Goal: Task Accomplishment & Management: Complete application form

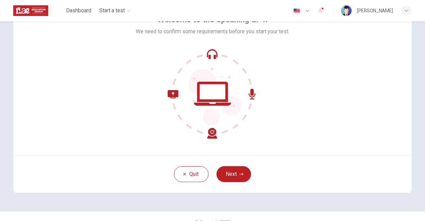
scroll to position [44, 0]
click at [239, 177] on button "Next" at bounding box center [233, 174] width 34 height 16
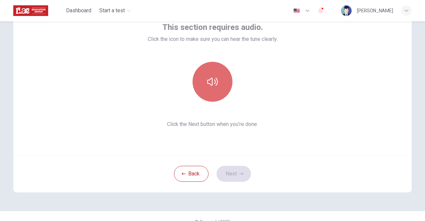
click at [222, 89] on button "button" at bounding box center [212, 82] width 40 height 40
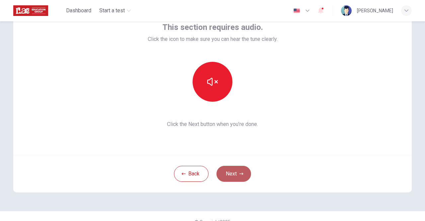
click at [239, 172] on icon "button" at bounding box center [241, 173] width 4 height 4
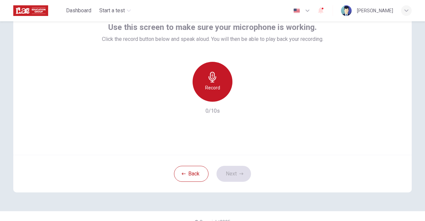
click at [202, 77] on div "Record" at bounding box center [212, 82] width 40 height 40
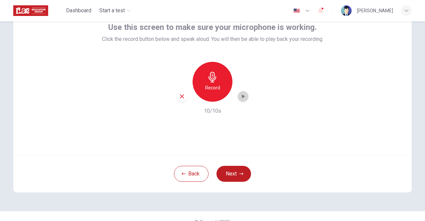
click at [242, 97] on icon "button" at bounding box center [243, 96] width 3 height 4
click at [180, 98] on icon "button" at bounding box center [182, 96] width 6 height 6
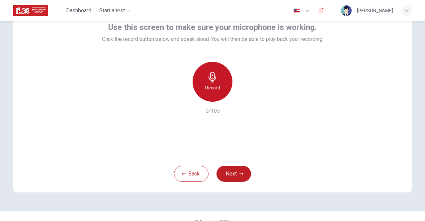
click at [209, 93] on div "Record" at bounding box center [212, 82] width 40 height 40
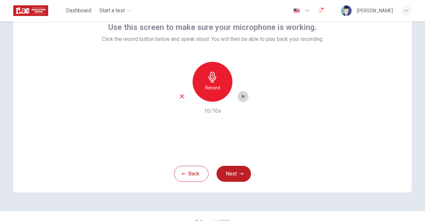
click at [243, 98] on icon "button" at bounding box center [242, 96] width 7 height 7
click at [241, 98] on icon "button" at bounding box center [242, 96] width 7 height 7
click at [230, 172] on button "Next" at bounding box center [233, 174] width 34 height 16
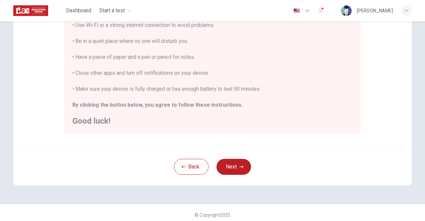
scroll to position [0, 0]
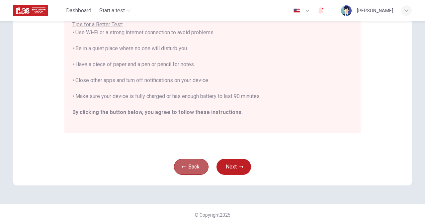
click at [191, 168] on button "Back" at bounding box center [191, 167] width 34 height 16
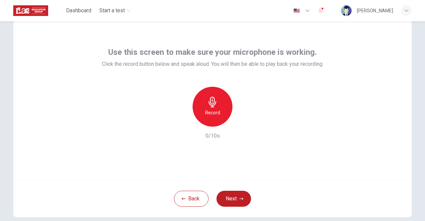
scroll to position [22, 0]
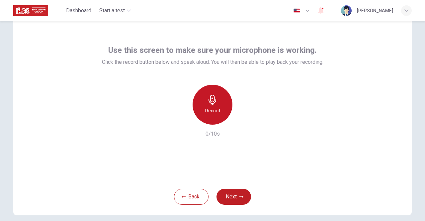
click at [213, 114] on h6 "Record" at bounding box center [212, 110] width 15 height 8
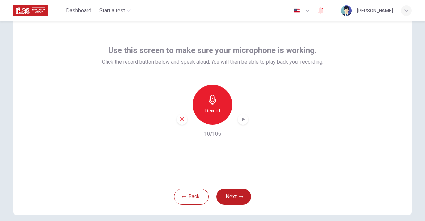
click at [243, 119] on icon "button" at bounding box center [242, 119] width 7 height 7
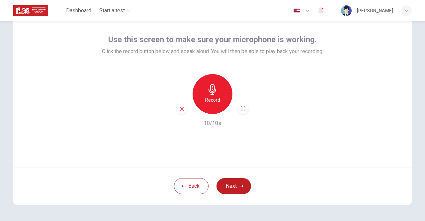
scroll to position [33, 0]
click at [233, 186] on button "Next" at bounding box center [233, 185] width 34 height 16
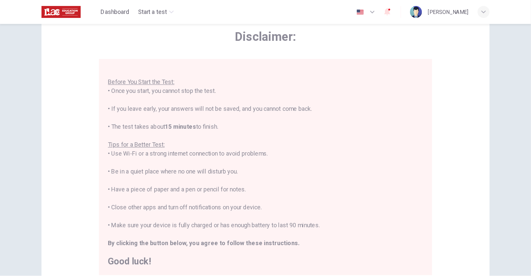
scroll to position [8, 0]
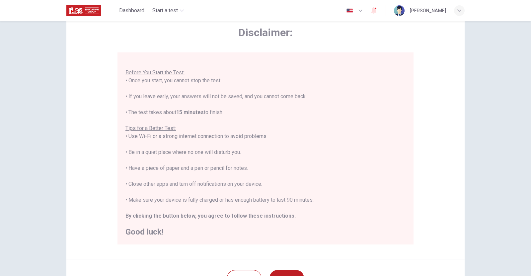
drag, startPoint x: 385, startPoint y: 60, endPoint x: 419, endPoint y: 32, distance: 43.9
click at [315, 50] on div "Disclaimer: You are about to start a Speaking Test . Before You Start the Test:…" at bounding box center [265, 135] width 296 height 219
drag, startPoint x: 527, startPoint y: 0, endPoint x: 304, endPoint y: 48, distance: 228.2
click at [304, 48] on div "Disclaimer: You are about to start a Speaking Test . Before You Start the Test:…" at bounding box center [265, 135] width 296 height 219
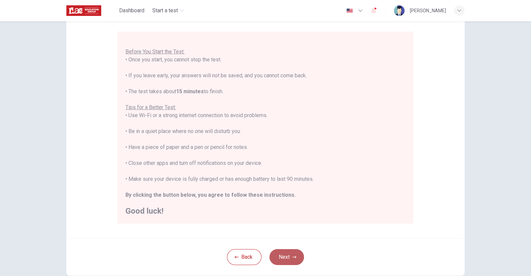
click at [292, 220] on icon "button" at bounding box center [294, 257] width 4 height 4
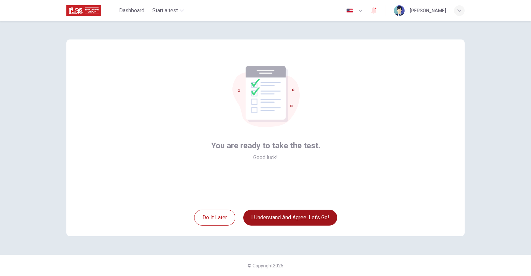
scroll to position [0, 0]
click at [294, 220] on button "I understand and agree. Let’s go!" at bounding box center [290, 218] width 94 height 16
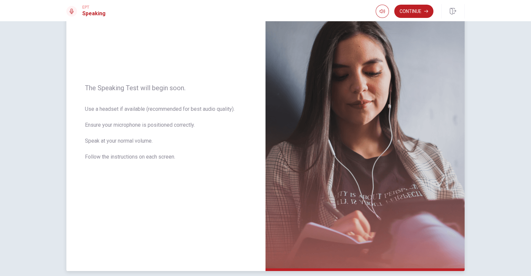
scroll to position [52, 0]
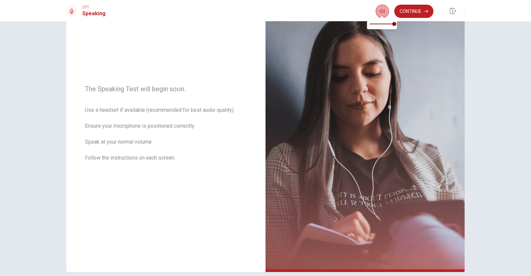
click at [383, 12] on icon "button" at bounding box center [381, 11] width 5 height 5
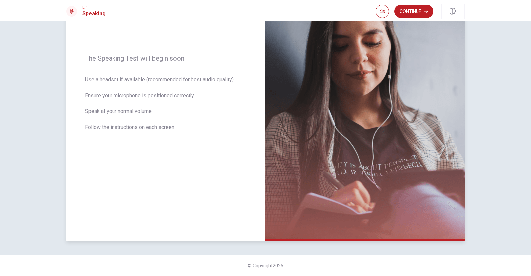
scroll to position [0, 0]
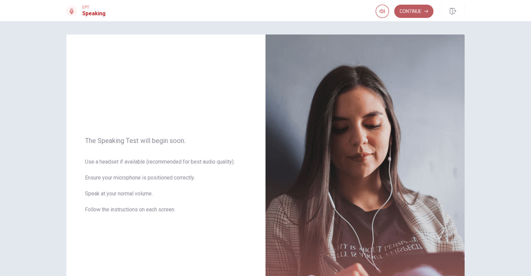
click at [423, 13] on button "Continue" at bounding box center [413, 11] width 39 height 13
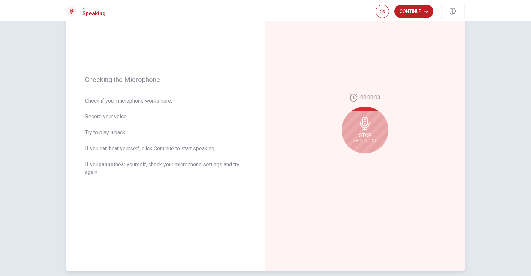
scroll to position [53, 0]
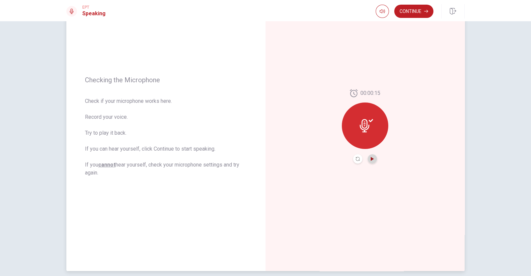
click at [371, 160] on icon "Play Audio" at bounding box center [372, 159] width 3 height 4
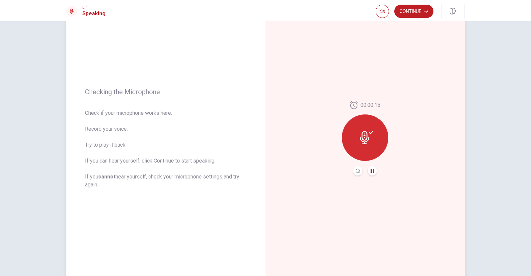
scroll to position [13, 0]
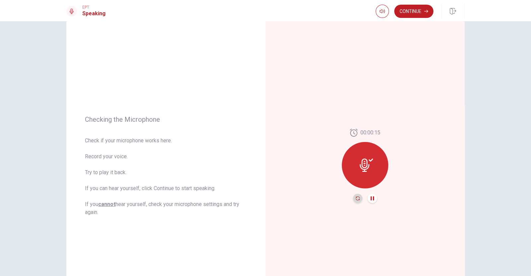
click at [356, 197] on icon "Record Again" at bounding box center [358, 198] width 4 height 4
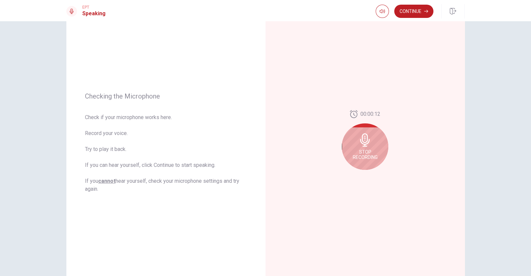
scroll to position [37, 0]
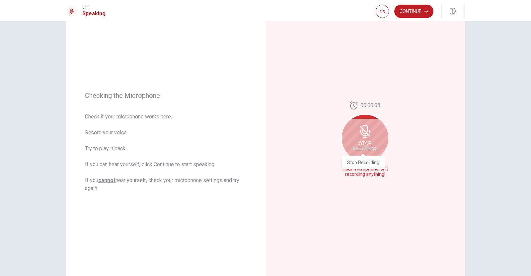
click at [365, 147] on span "Stop Recording" at bounding box center [365, 146] width 25 height 11
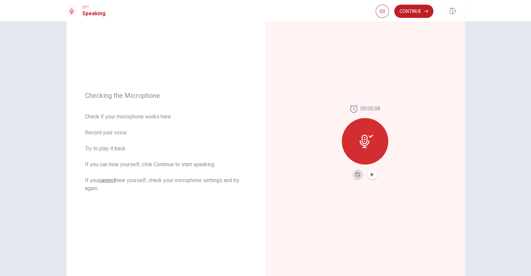
click at [357, 173] on icon "Record Again" at bounding box center [358, 174] width 4 height 4
click at [371, 176] on icon "Play Audio" at bounding box center [372, 174] width 4 height 4
click at [415, 13] on button "Continue" at bounding box center [413, 11] width 39 height 13
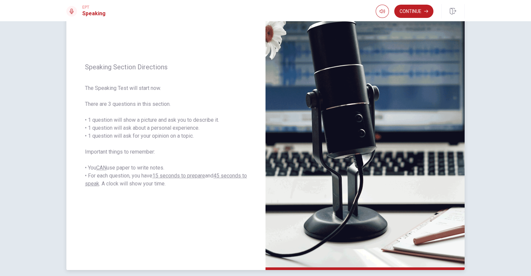
scroll to position [53, 0]
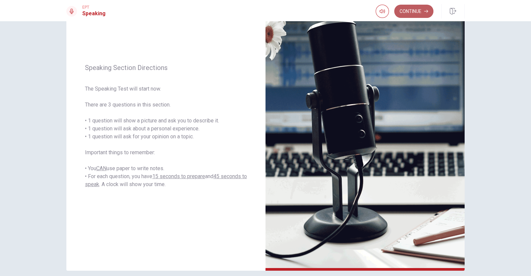
click at [423, 12] on button "Continue" at bounding box center [413, 11] width 39 height 13
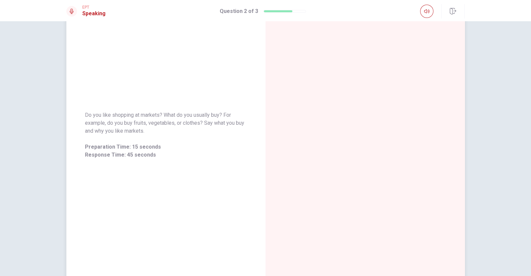
scroll to position [0, 0]
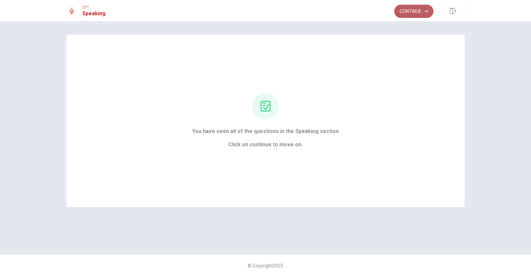
click at [413, 12] on button "Continue" at bounding box center [413, 11] width 39 height 13
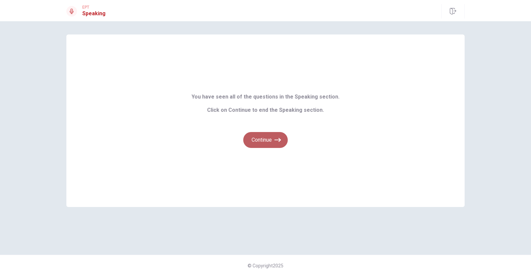
click at [273, 142] on button "Continue" at bounding box center [265, 140] width 44 height 16
